Goal: Transaction & Acquisition: Purchase product/service

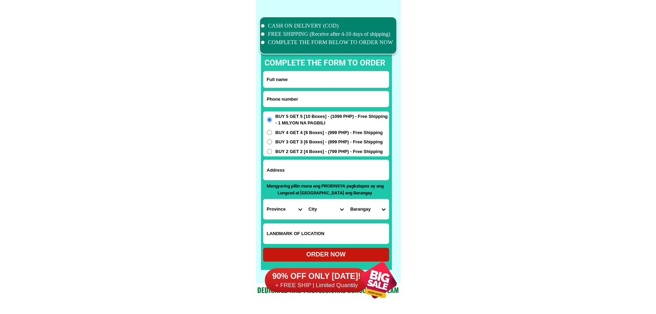
scroll to position [5356, 0]
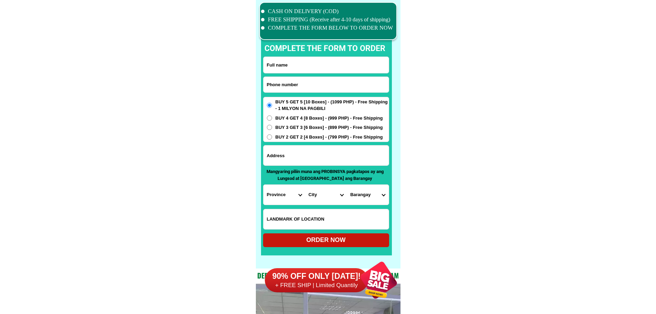
click at [307, 86] on input "Input phone_number" at bounding box center [325, 84] width 125 height 15
paste input "09088131957"
type input "09088131957"
click at [320, 69] on input "Input full_name" at bounding box center [325, 65] width 125 height 16
paste input "[PERSON_NAME]"
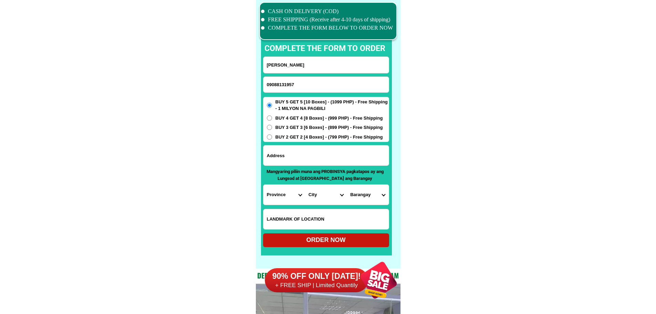
type input "[PERSON_NAME]"
click at [277, 160] on input "Input address" at bounding box center [325, 155] width 125 height 20
paste input "2096 G.GCRUS ST BAKLARAN"
type input "2096 G.GCRUS ST BAKLARAN"
click at [286, 194] on select "Province [GEOGRAPHIC_DATA] [GEOGRAPHIC_DATA][PERSON_NAME][GEOGRAPHIC_DATA][GEOG…" at bounding box center [284, 195] width 42 height 20
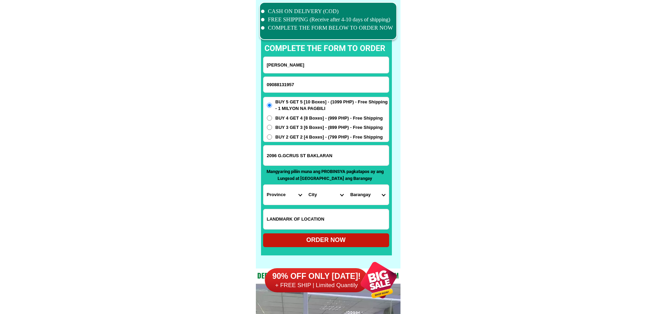
click at [291, 195] on select "Province [GEOGRAPHIC_DATA] [GEOGRAPHIC_DATA][PERSON_NAME][GEOGRAPHIC_DATA][GEOG…" at bounding box center [284, 195] width 42 height 20
select select "63_219"
click at [263, 185] on select "Province [GEOGRAPHIC_DATA] [GEOGRAPHIC_DATA][PERSON_NAME][GEOGRAPHIC_DATA][GEOG…" at bounding box center [284, 195] width 42 height 20
click at [314, 201] on select "City [GEOGRAPHIC_DATA] [GEOGRAPHIC_DATA] [GEOGRAPHIC_DATA] [GEOGRAPHIC_DATA]-ci…" at bounding box center [326, 195] width 42 height 20
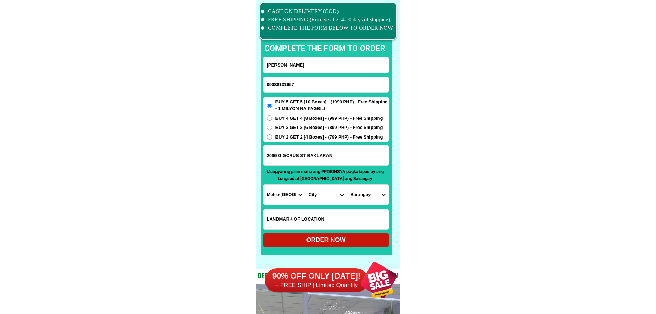
select select "63_2195840"
click at [305, 185] on select "City [GEOGRAPHIC_DATA] [GEOGRAPHIC_DATA] [GEOGRAPHIC_DATA] [GEOGRAPHIC_DATA]-ci…" at bounding box center [326, 195] width 42 height 20
click at [364, 195] on select "Barangay B. f. homes Baclaran [PERSON_NAME] [PERSON_NAME] [GEOGRAPHIC_DATA][PER…" at bounding box center [368, 195] width 42 height 20
select select "63_21958402411"
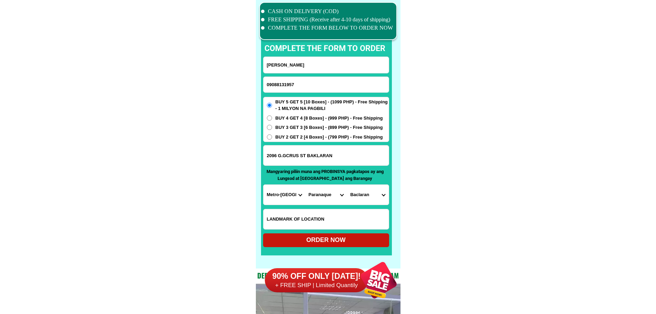
click at [343, 242] on div "ORDER NOW" at bounding box center [326, 239] width 126 height 9
radio input "true"
